Goal: Find specific page/section: Find specific page/section

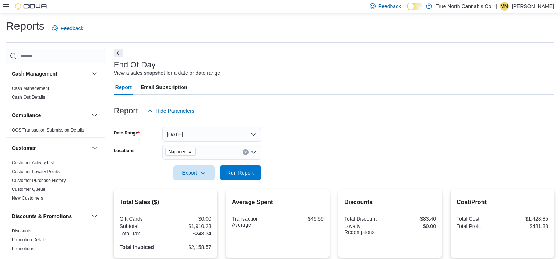
scroll to position [138, 0]
